Goal: Communication & Community: Answer question/provide support

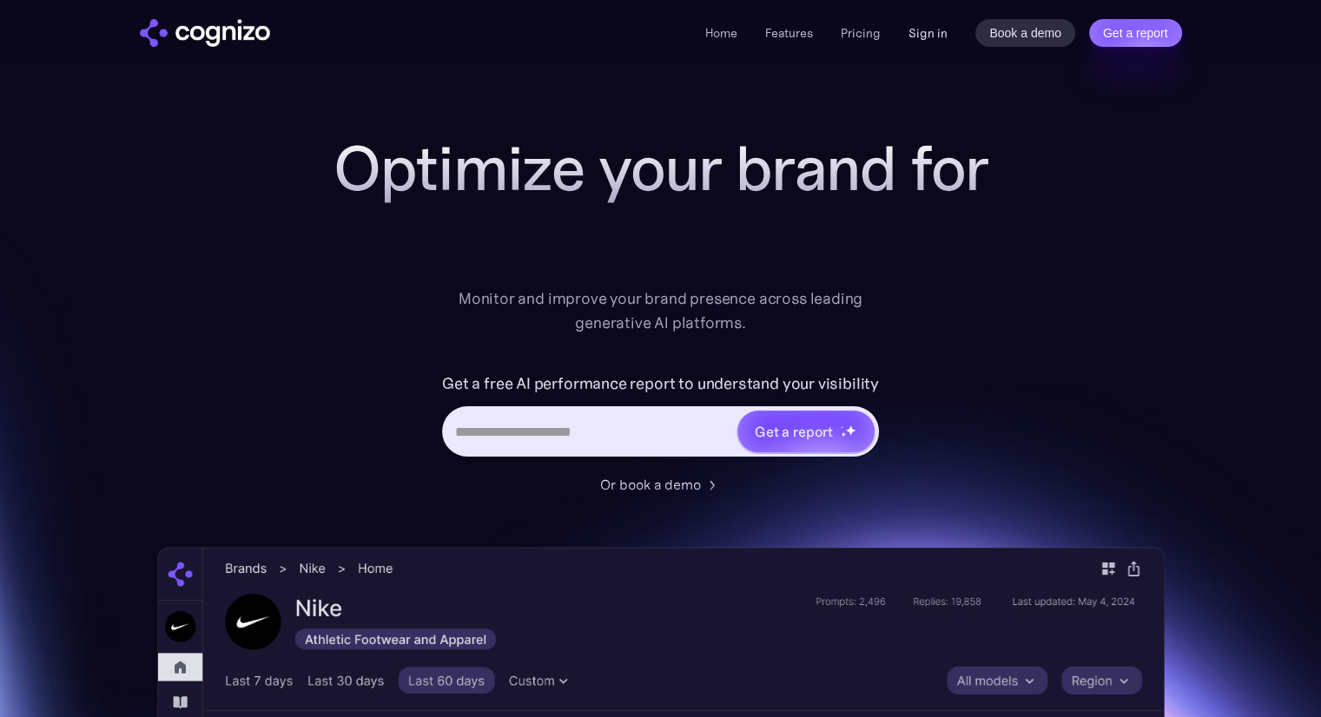
click at [935, 43] on link "Sign in" at bounding box center [928, 33] width 39 height 21
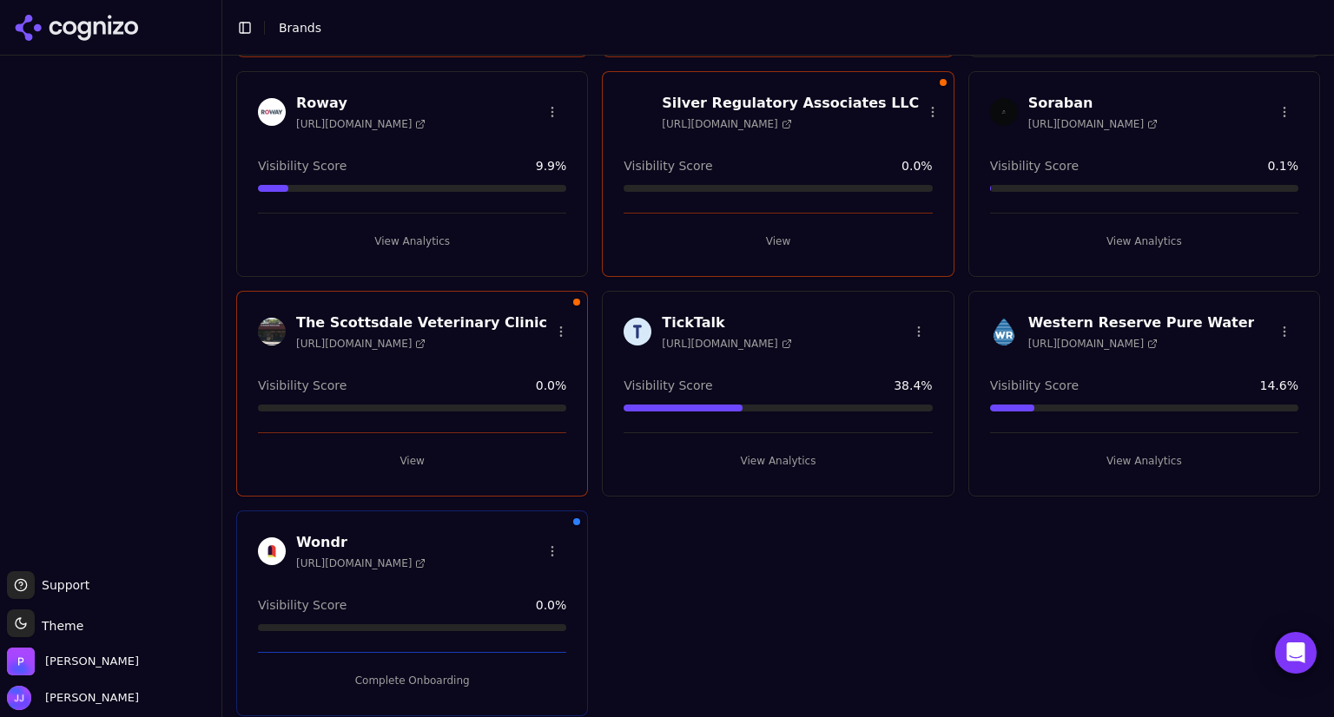
scroll to position [1186, 0]
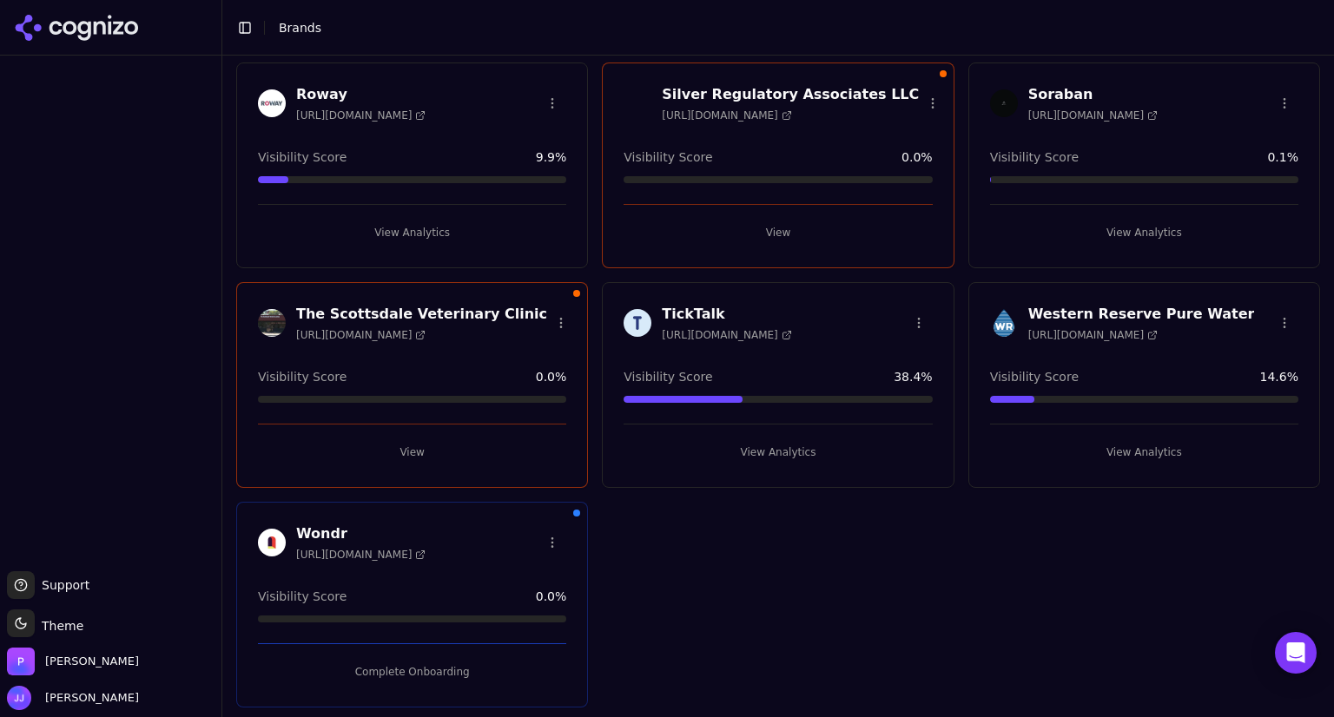
click at [431, 350] on div "The Scottsdale Veterinary Clinic [URL][DOMAIN_NAME] Visibility Score 0.0 % View" at bounding box center [412, 385] width 352 height 206
click at [403, 460] on div "The Scottsdale Veterinary Clinic [URL][DOMAIN_NAME] Visibility Score 0.0 % View" at bounding box center [412, 385] width 352 height 206
click at [408, 456] on button "View" at bounding box center [412, 453] width 308 height 28
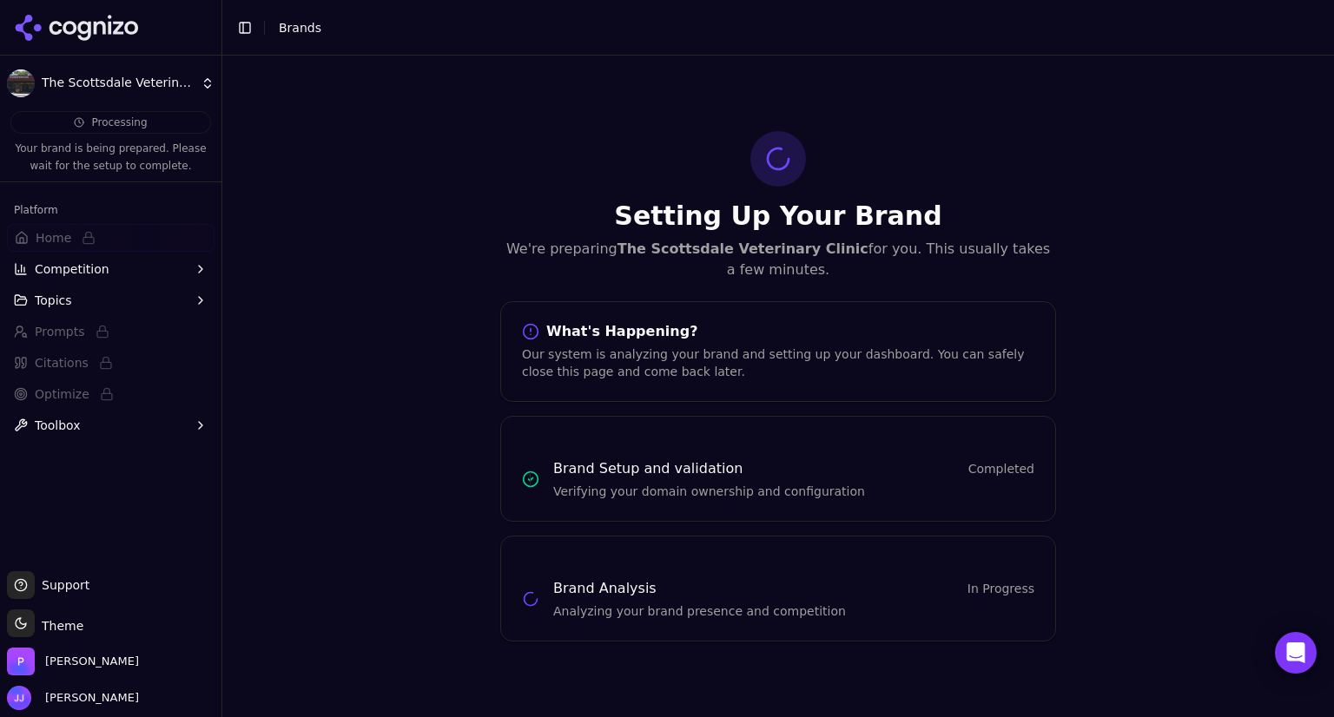
click at [95, 425] on button "Toolbox" at bounding box center [111, 426] width 208 height 28
click at [96, 303] on button "Topics" at bounding box center [111, 301] width 208 height 28
click at [108, 269] on button "Competition" at bounding box center [111, 269] width 208 height 28
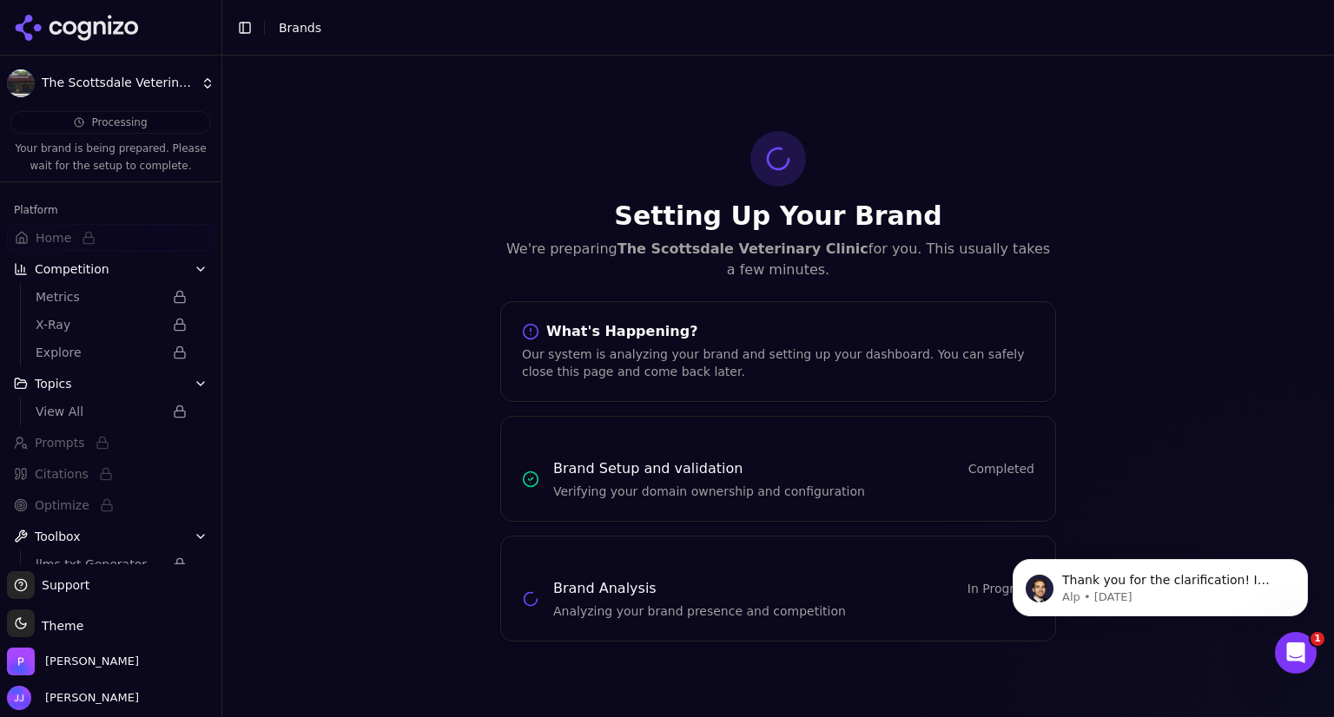
click at [1286, 671] on div "Open Intercom Messenger" at bounding box center [1295, 653] width 57 height 57
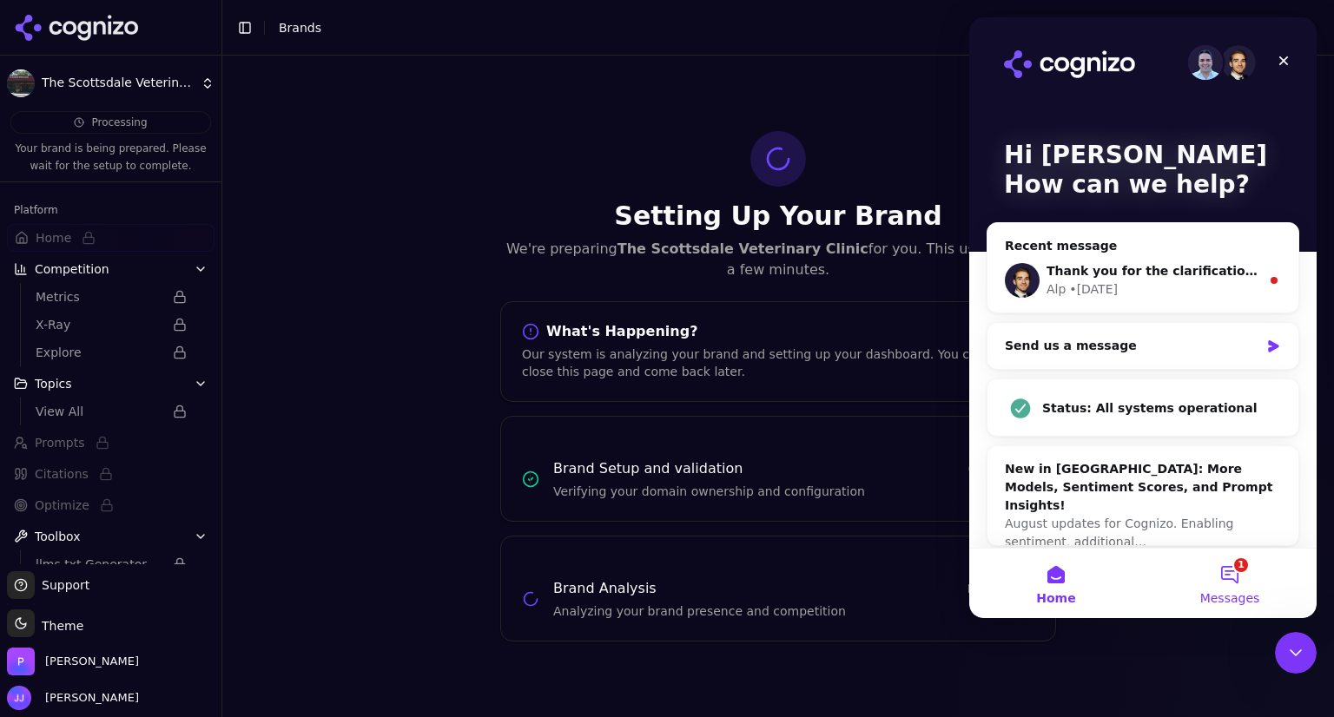
click at [1238, 575] on button "1 Messages" at bounding box center [1230, 583] width 174 height 69
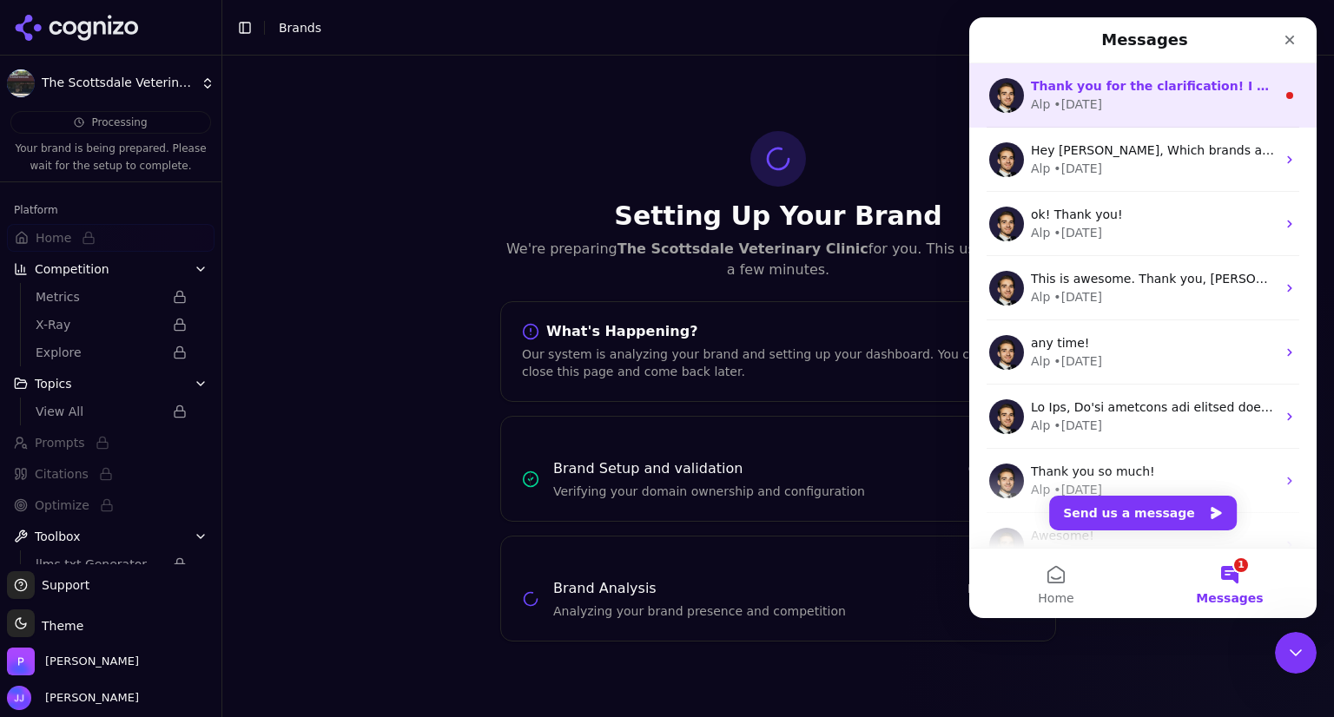
click at [1167, 97] on div "Alp • 2d ago" at bounding box center [1153, 105] width 245 height 18
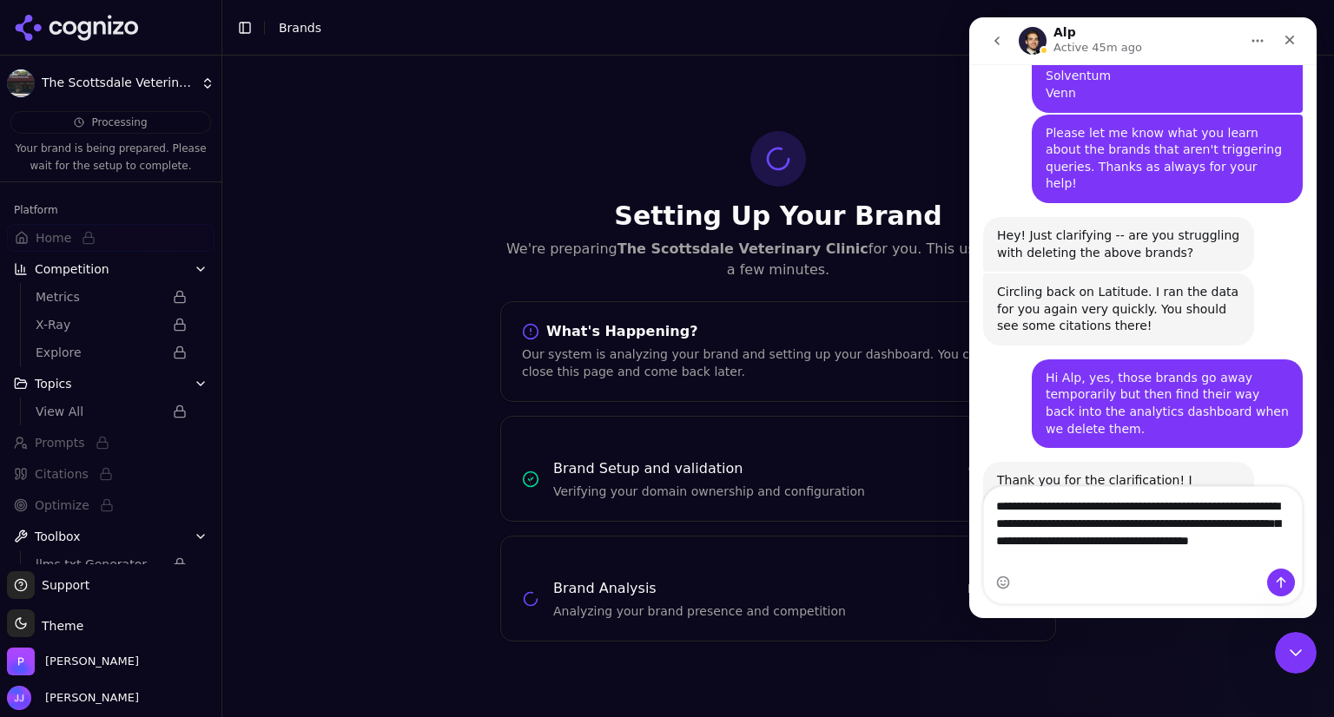
scroll to position [925, 0]
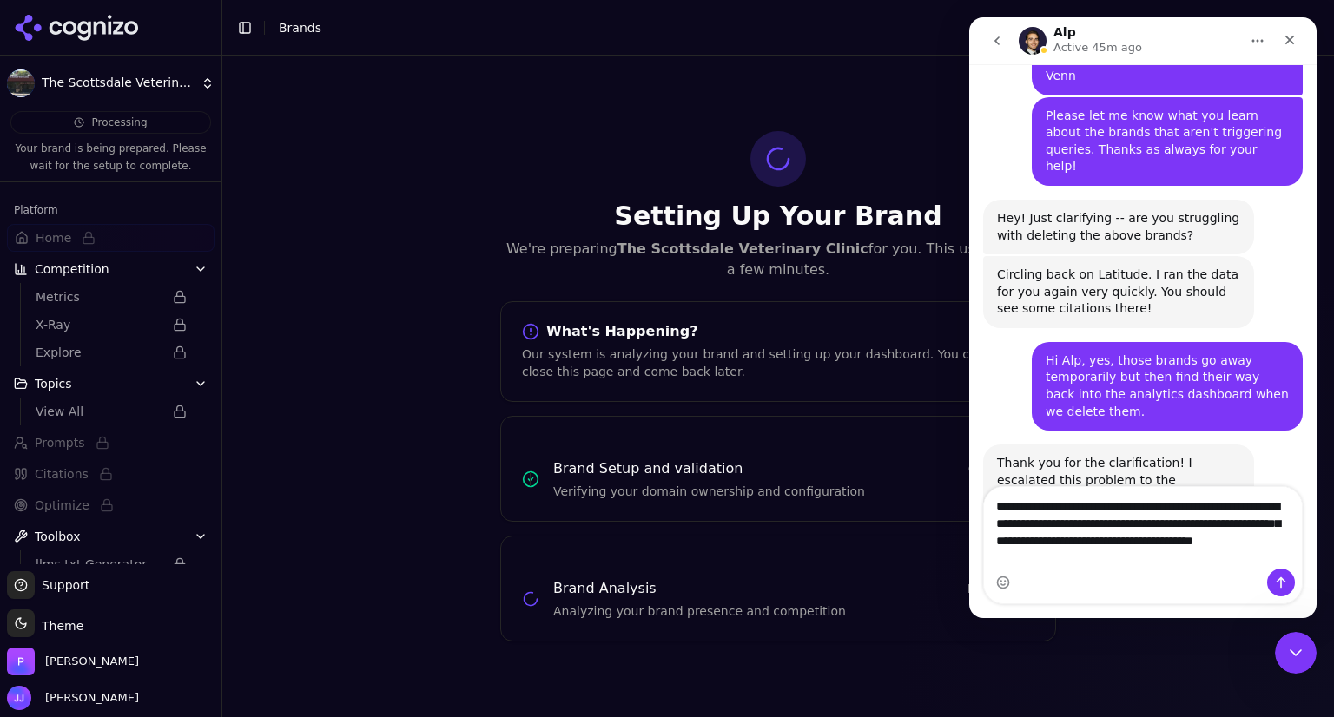
type textarea "**********"
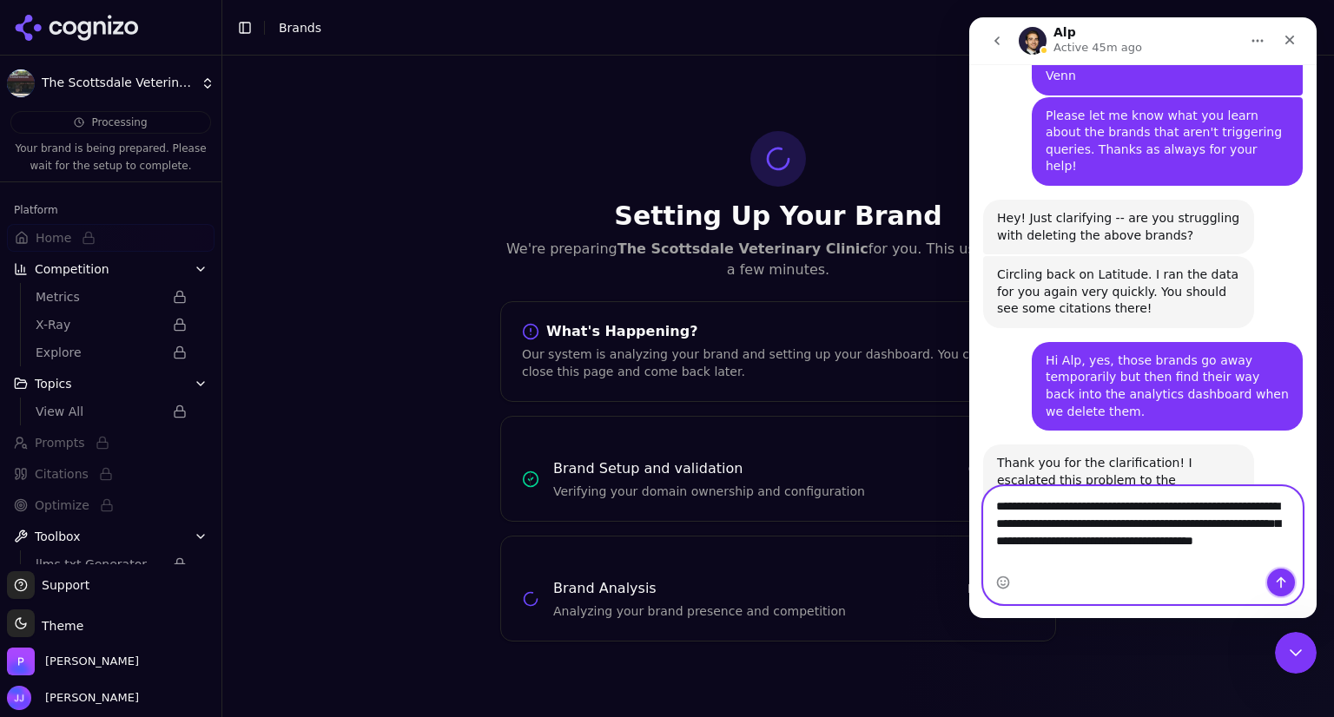
click at [1274, 585] on icon "Send a message…" at bounding box center [1281, 583] width 14 height 14
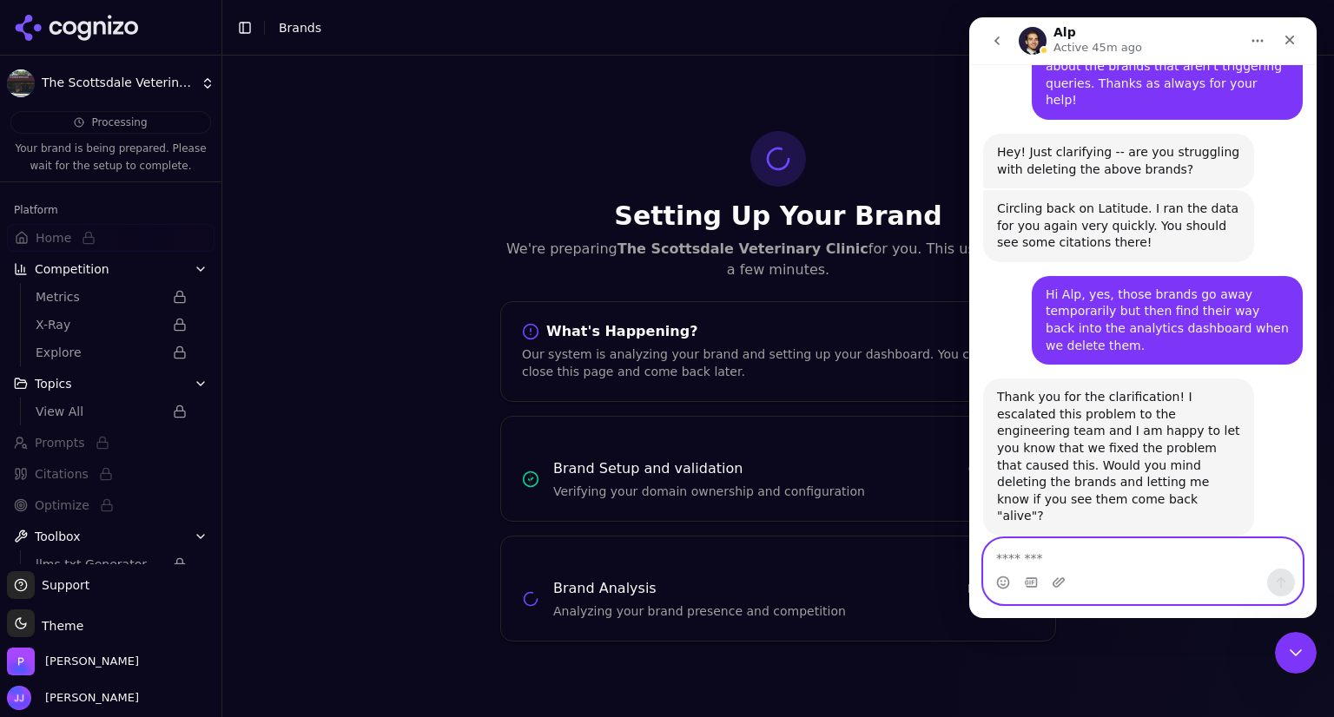
scroll to position [1023, 0]
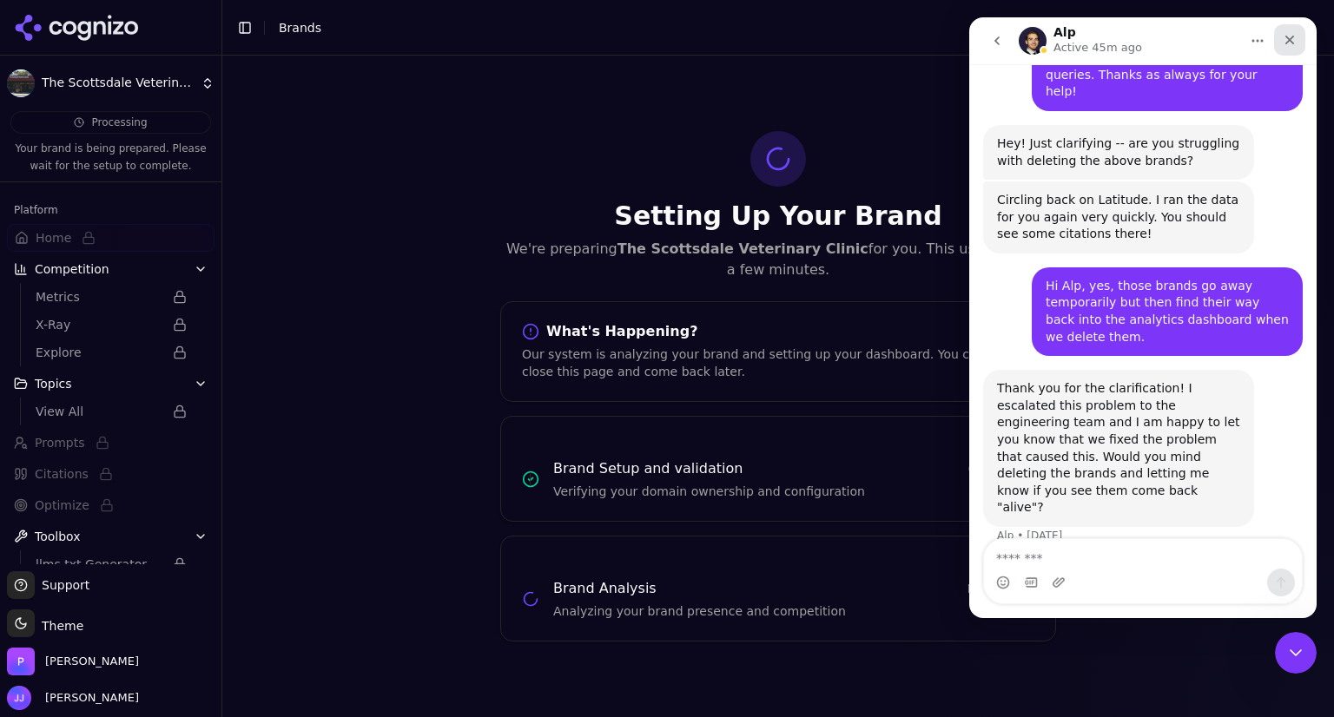
click at [1285, 36] on icon "Close" at bounding box center [1290, 40] width 14 height 14
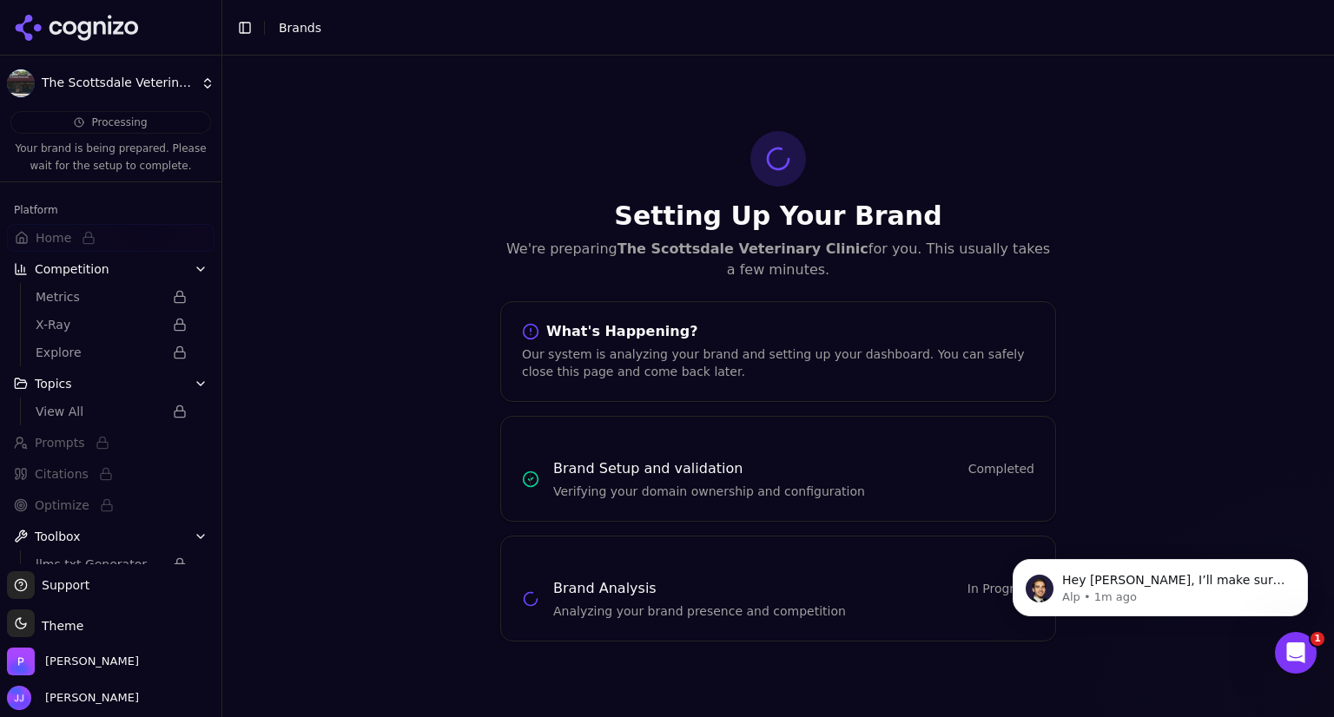
scroll to position [0, 0]
click at [1201, 594] on p "Alp • 1m ago" at bounding box center [1174, 598] width 224 height 16
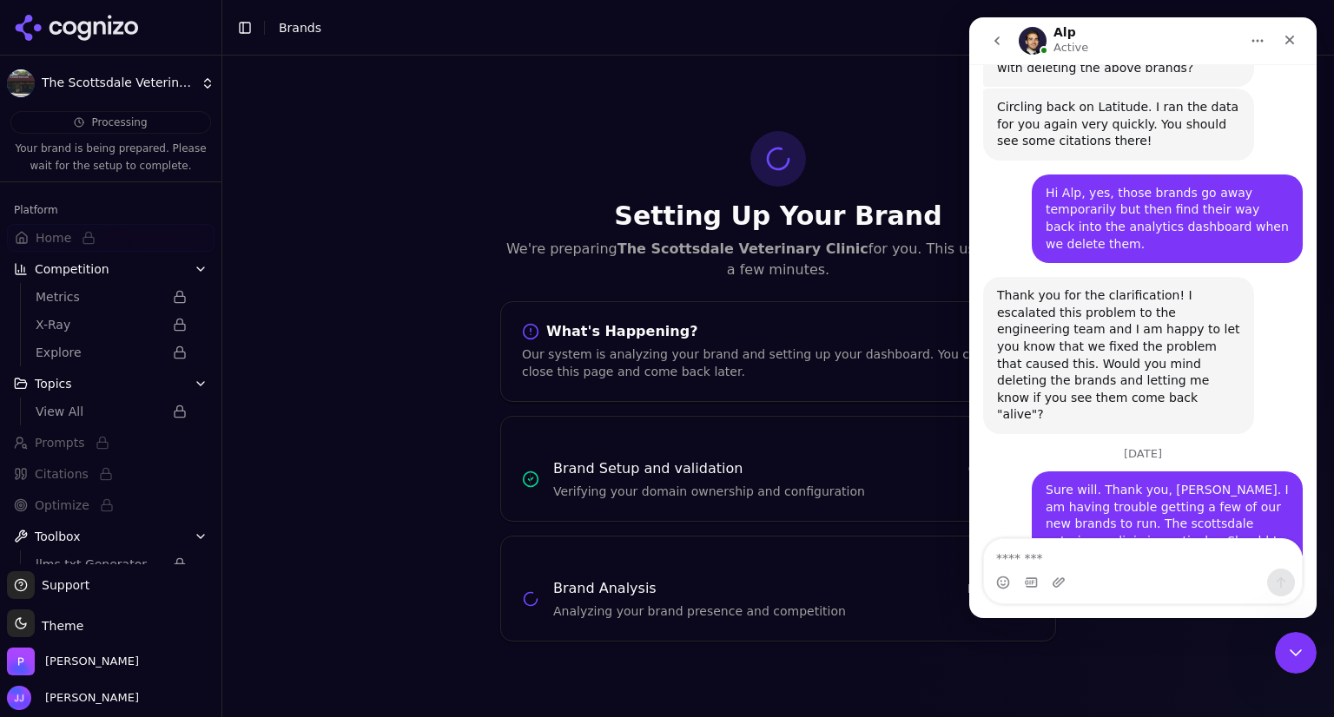
scroll to position [1121, 0]
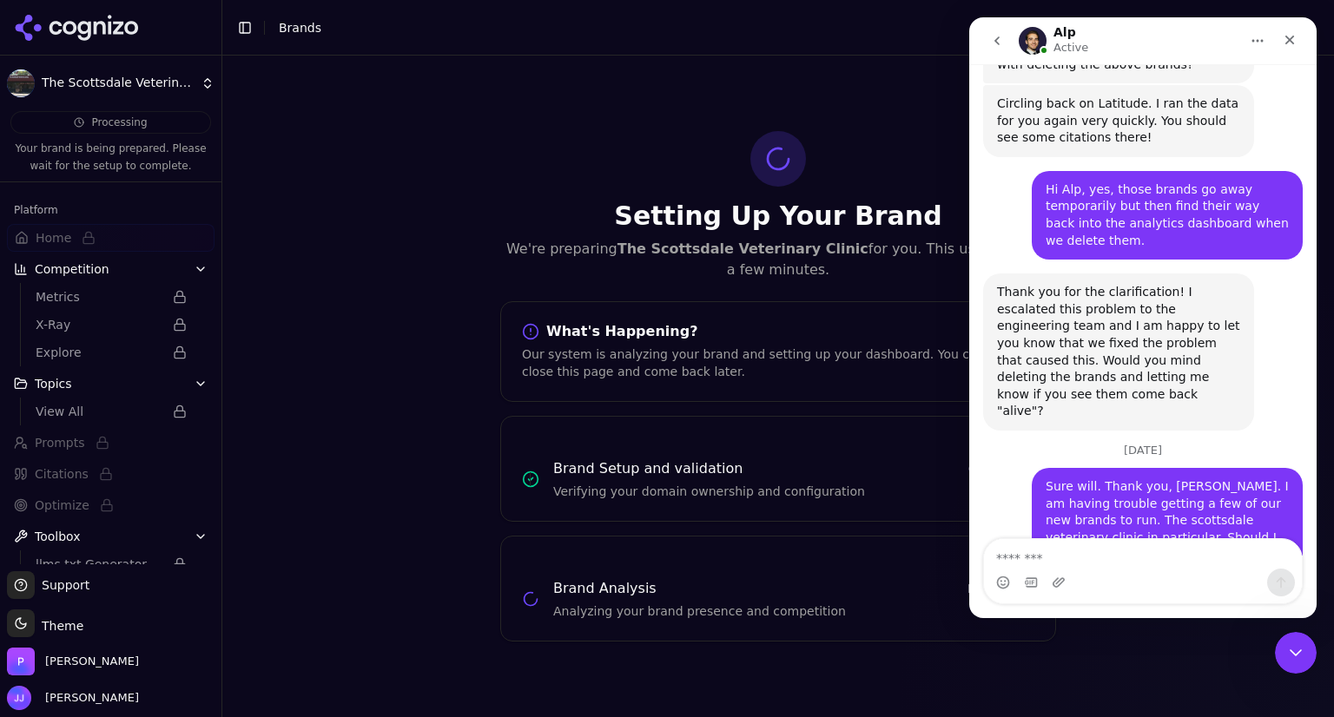
click at [1060, 560] on textarea "Message…" at bounding box center [1143, 554] width 318 height 30
type textarea "**********"
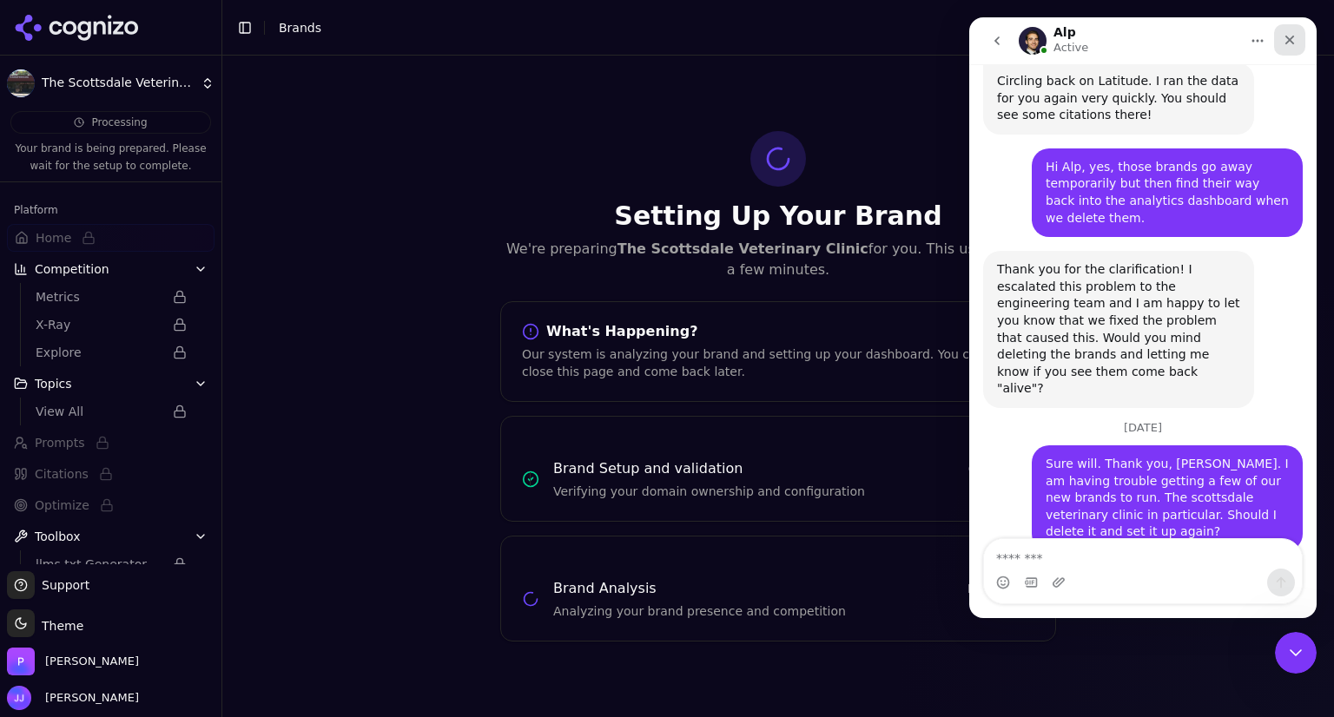
click at [1289, 36] on icon "Close" at bounding box center [1290, 40] width 14 height 14
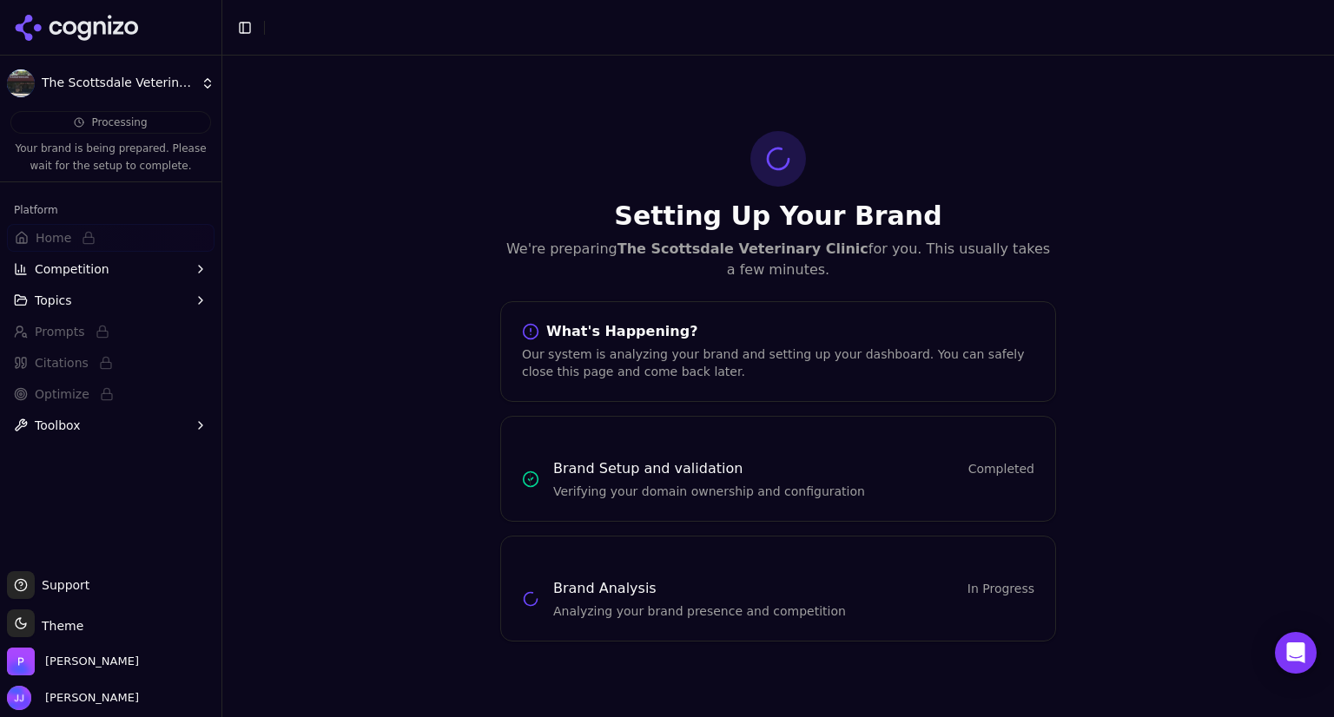
click at [35, 20] on icon at bounding box center [77, 28] width 126 height 26
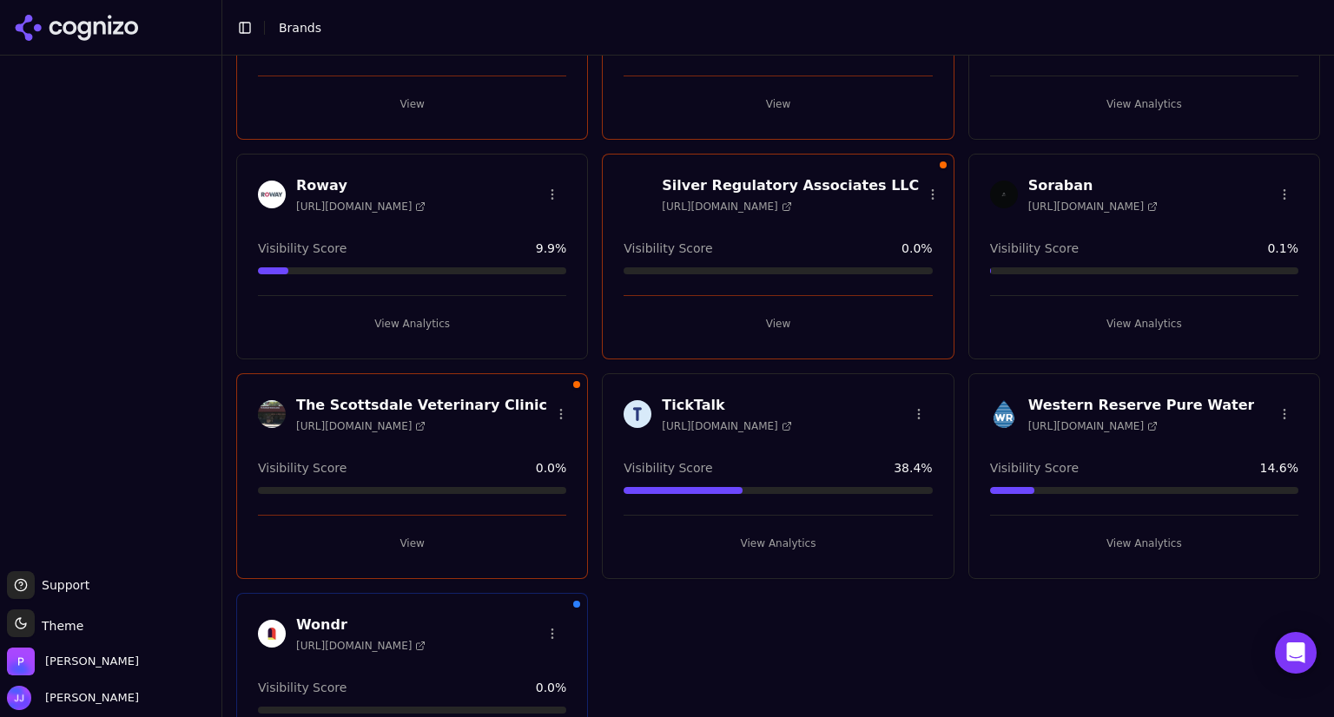
scroll to position [1094, 0]
click at [407, 534] on button "View" at bounding box center [412, 545] width 308 height 28
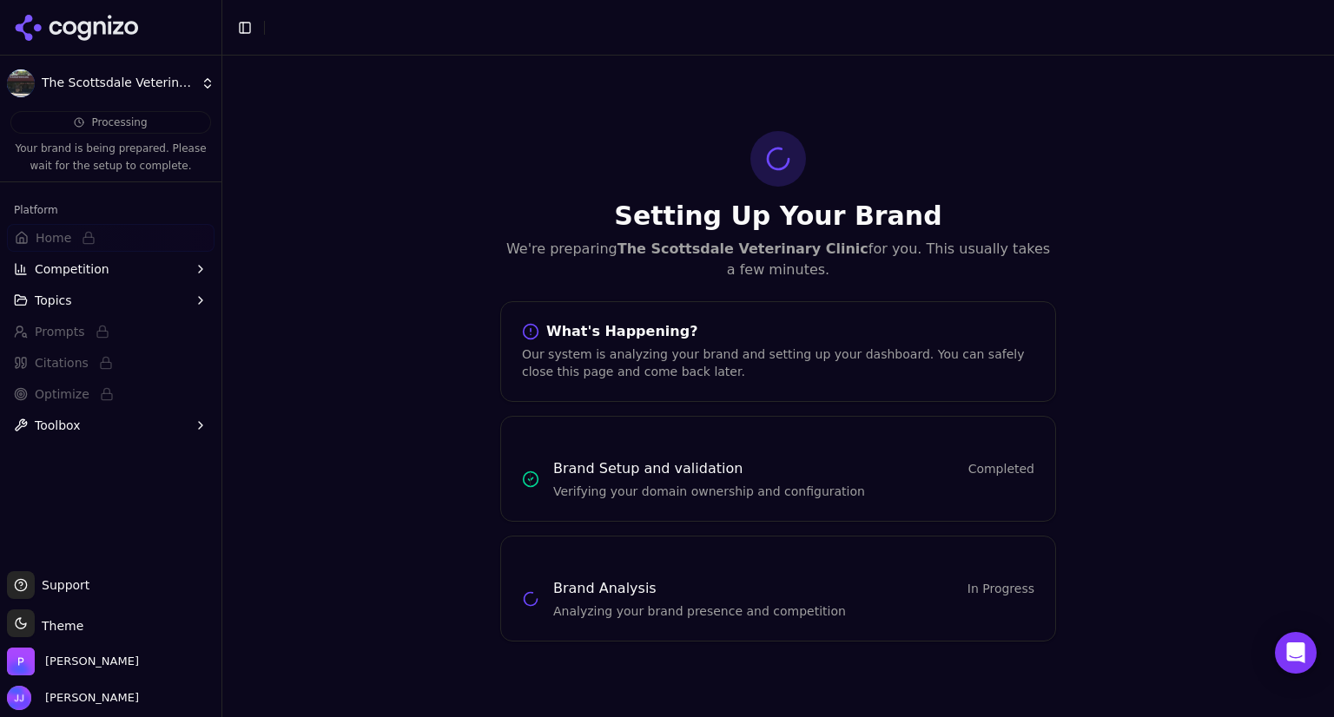
click at [130, 81] on html "The Scottsdale Veterinary Clinic Processing Your brand is being prepared. Pleas…" at bounding box center [667, 358] width 1334 height 717
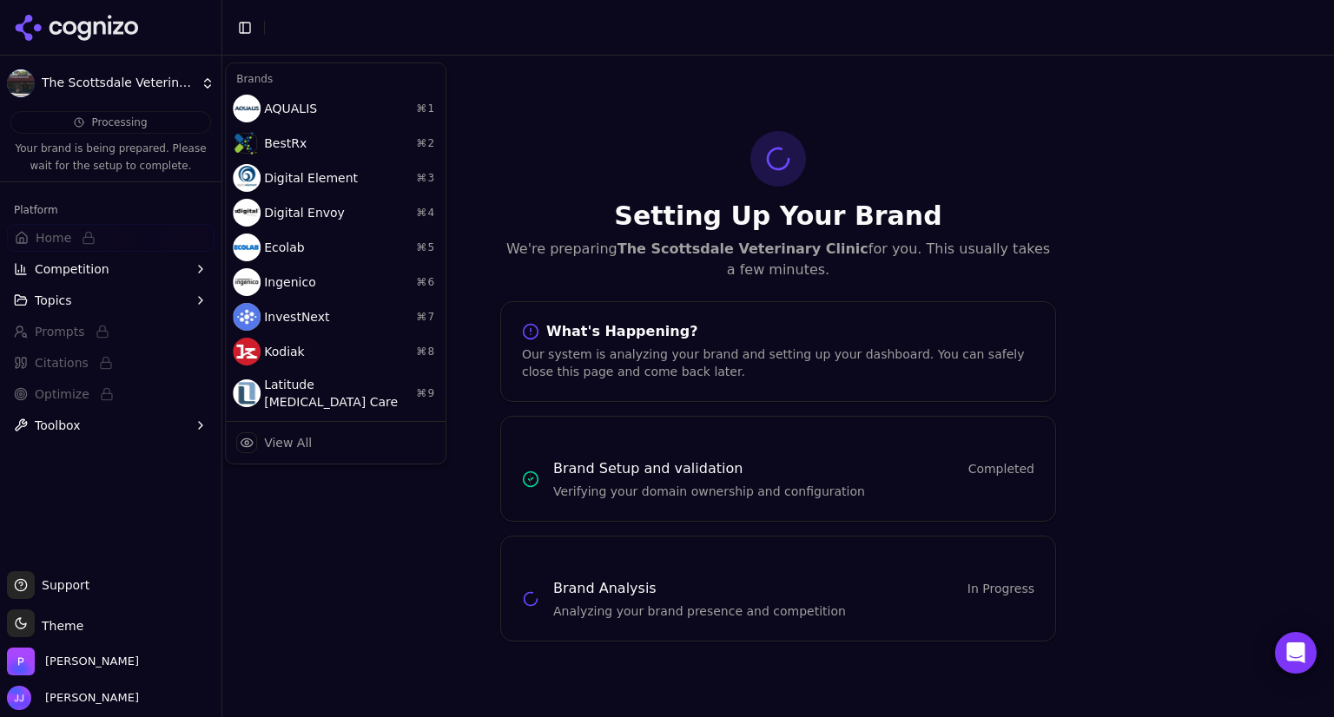
click at [130, 81] on html "The Scottsdale Veterinary Clinic Processing Your brand is being prepared. Pleas…" at bounding box center [667, 358] width 1334 height 717
click at [86, 32] on html "The Scottsdale Veterinary Clinic Processing Your brand is being prepared. Pleas…" at bounding box center [667, 358] width 1334 height 717
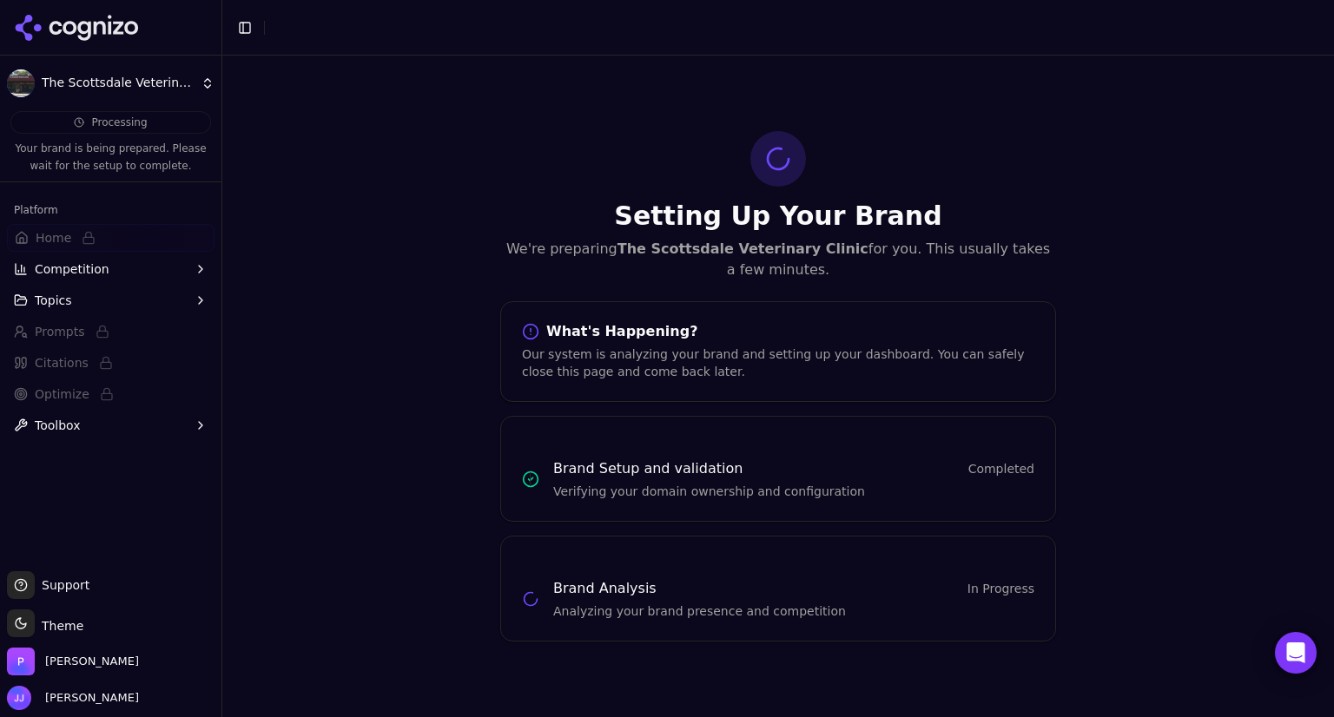
click at [86, 32] on icon at bounding box center [83, 31] width 13 height 20
click at [86, 32] on html "The Scottsdale Veterinary Clinic Processing Your brand is being prepared. Pleas…" at bounding box center [667, 358] width 1334 height 717
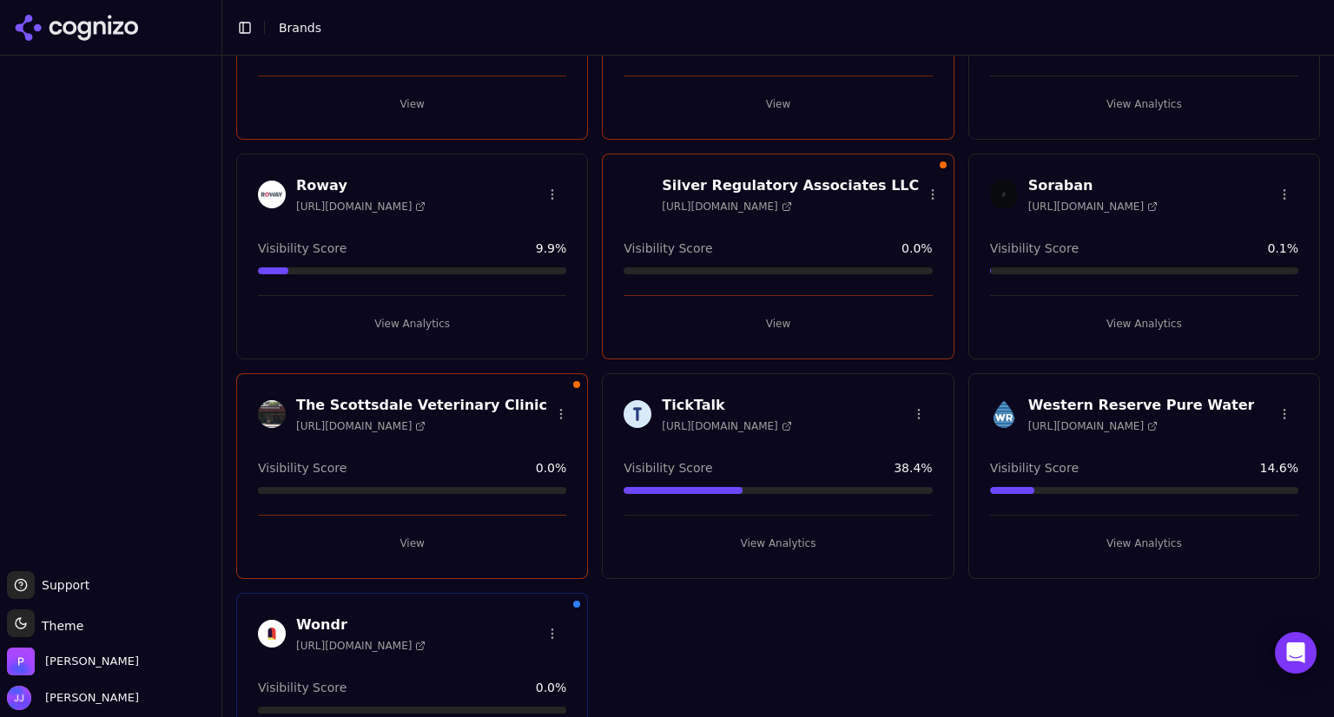
scroll to position [1186, 0]
